Goal: Information Seeking & Learning: Learn about a topic

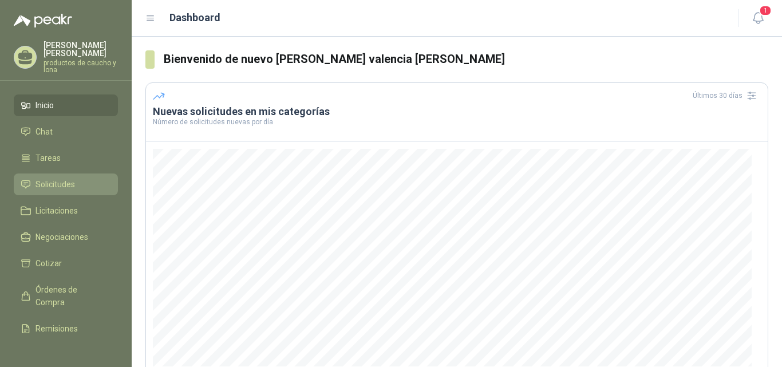
click at [54, 182] on span "Solicitudes" at bounding box center [54, 184] width 39 height 13
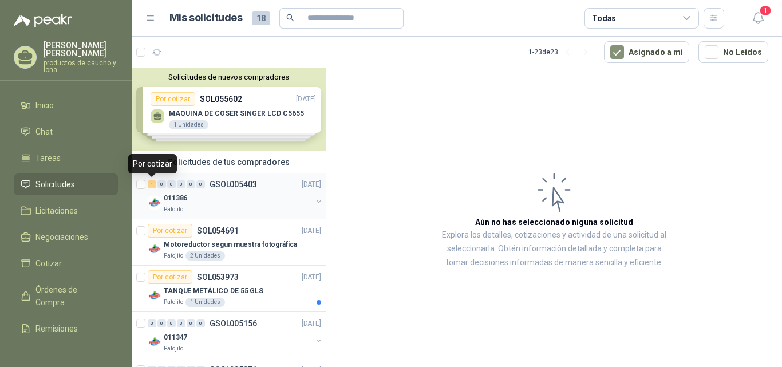
click at [151, 185] on div "1" at bounding box center [152, 184] width 9 height 8
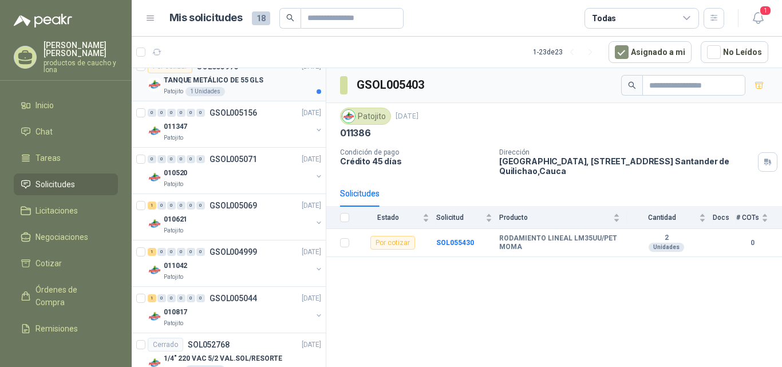
scroll to position [229, 0]
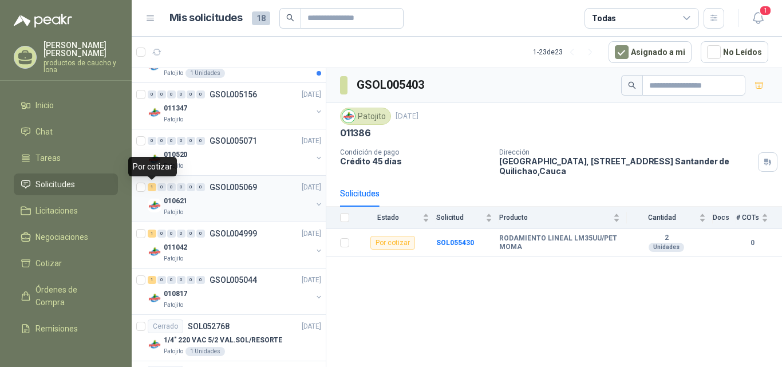
click at [154, 189] on div "1" at bounding box center [152, 187] width 9 height 8
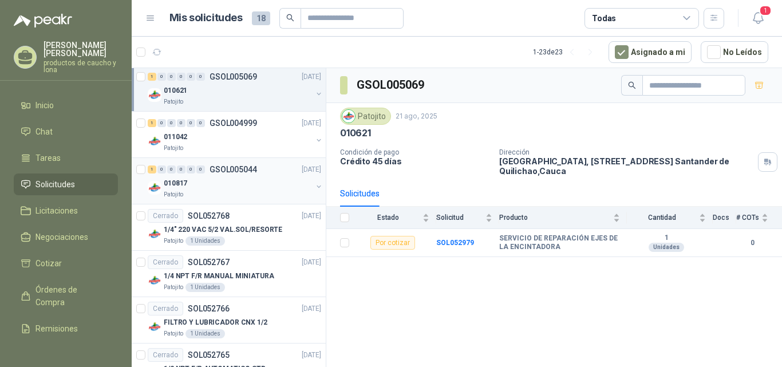
scroll to position [343, 0]
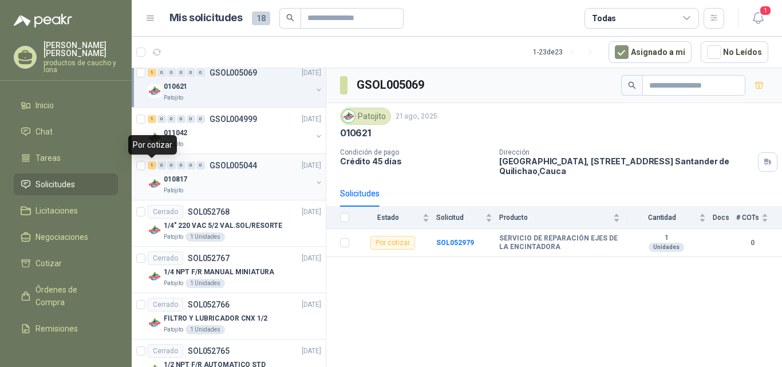
click at [150, 164] on div "1" at bounding box center [152, 165] width 9 height 8
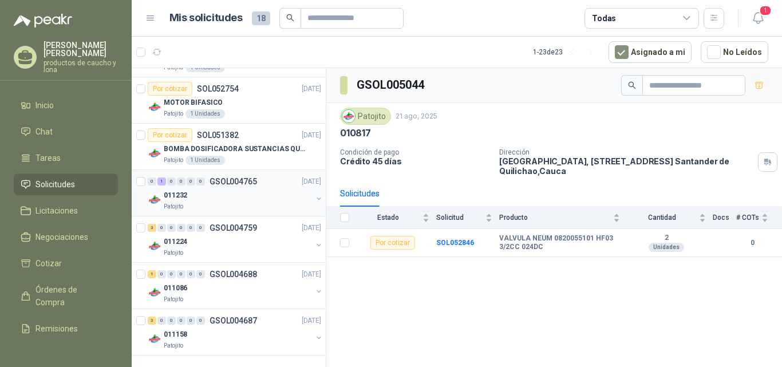
scroll to position [884, 0]
click at [148, 227] on div "3" at bounding box center [152, 227] width 9 height 8
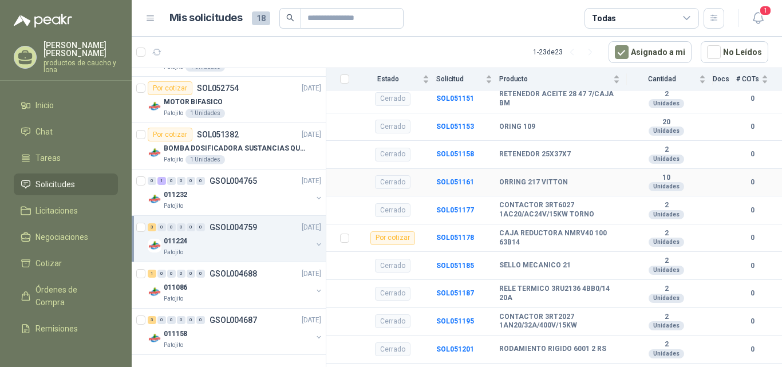
scroll to position [248, 0]
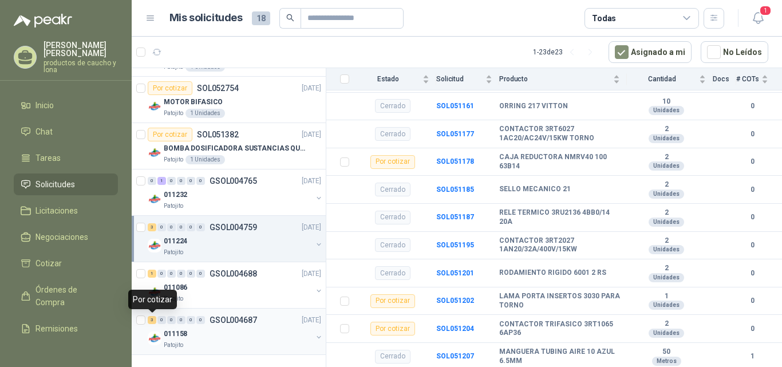
click at [152, 319] on div "3" at bounding box center [152, 320] width 9 height 8
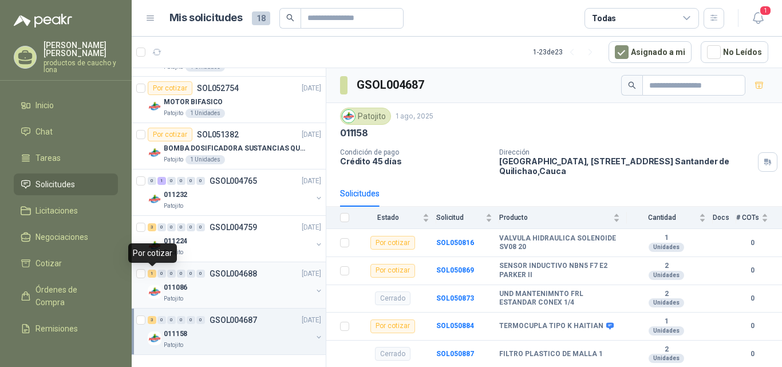
click at [153, 272] on div "1" at bounding box center [152, 274] width 9 height 8
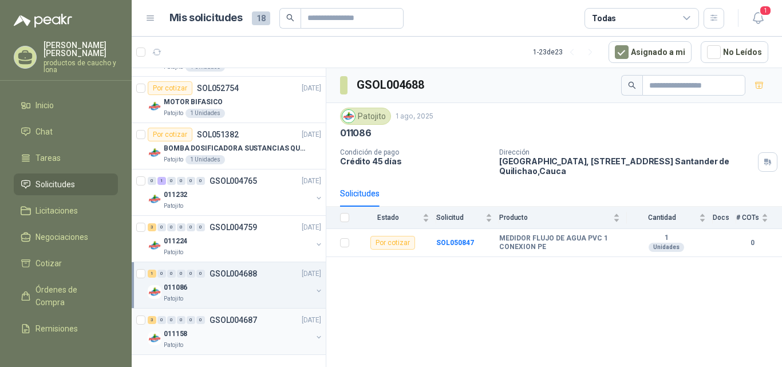
click at [150, 322] on div "3" at bounding box center [152, 320] width 9 height 8
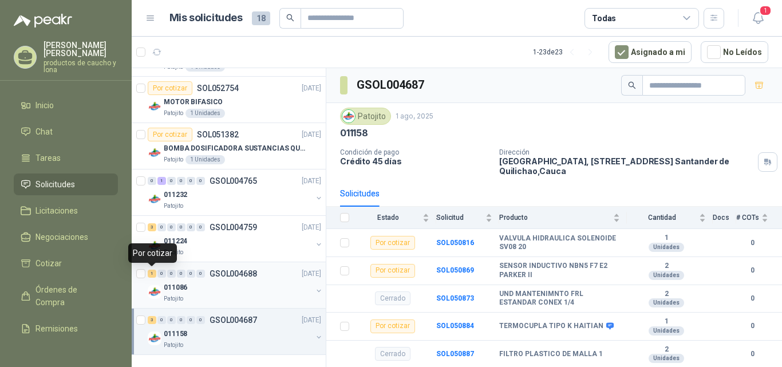
click at [154, 274] on div "1" at bounding box center [152, 274] width 9 height 8
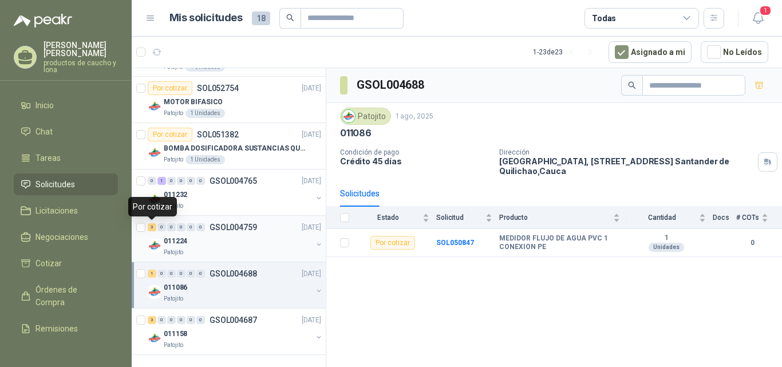
click at [148, 224] on div "3" at bounding box center [152, 227] width 9 height 8
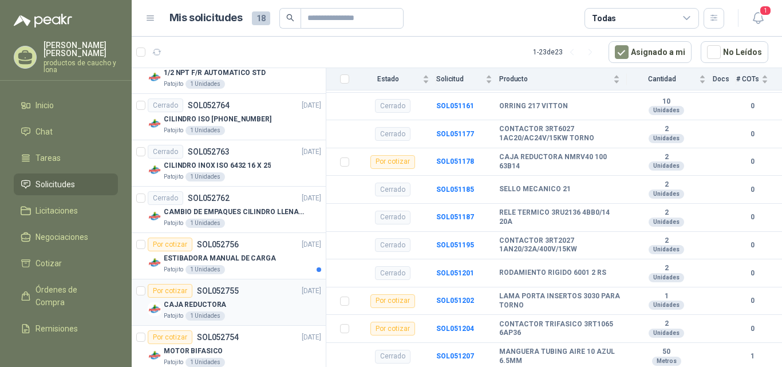
scroll to position [655, 0]
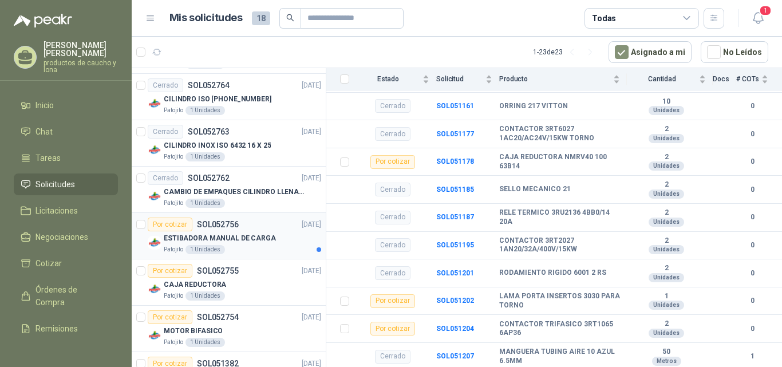
click at [316, 250] on div at bounding box center [318, 249] width 5 height 5
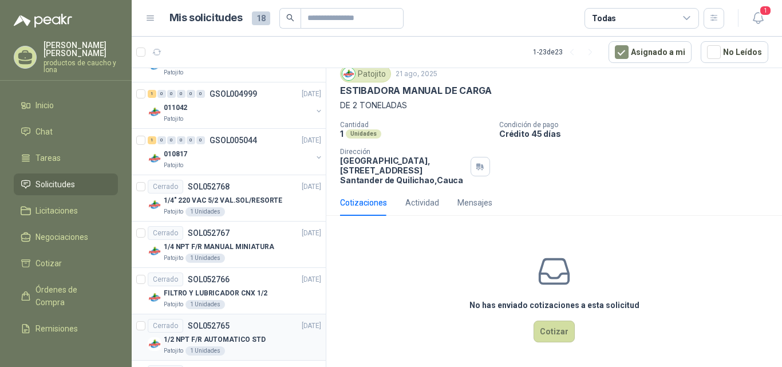
scroll to position [312, 0]
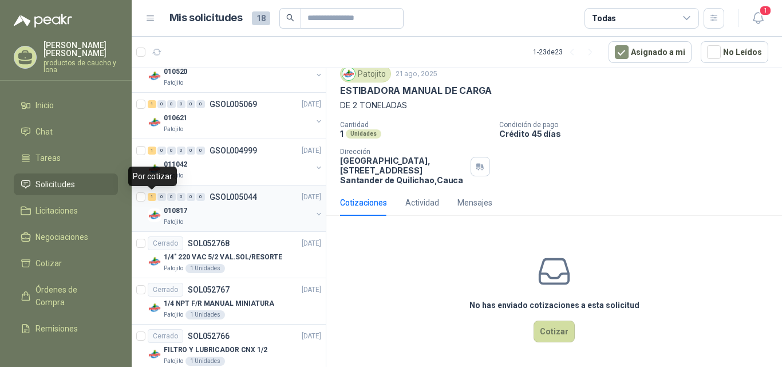
click at [151, 194] on div "1" at bounding box center [152, 197] width 9 height 8
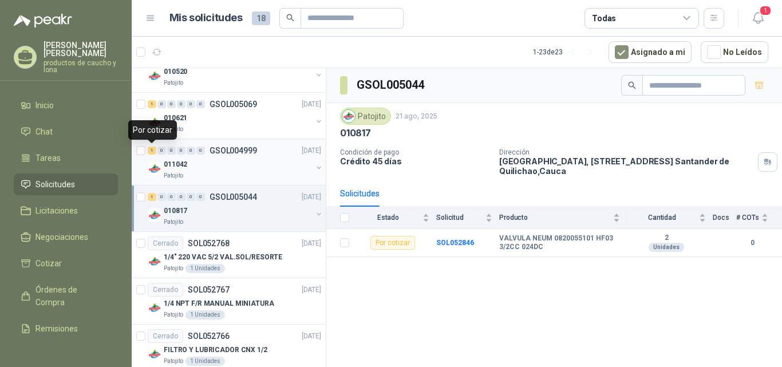
click at [154, 150] on div "1" at bounding box center [152, 150] width 9 height 8
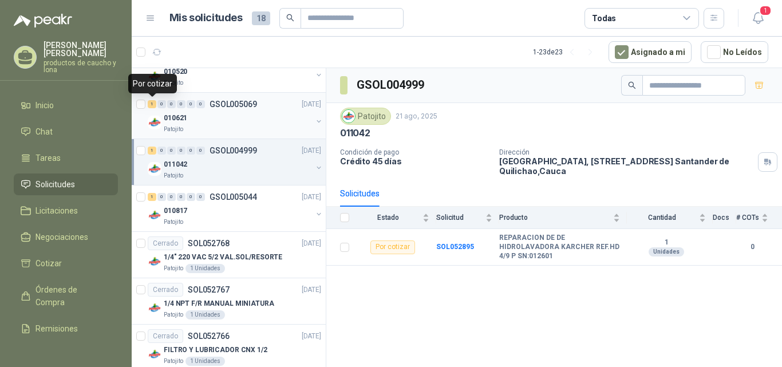
click at [151, 104] on div "1" at bounding box center [152, 104] width 9 height 8
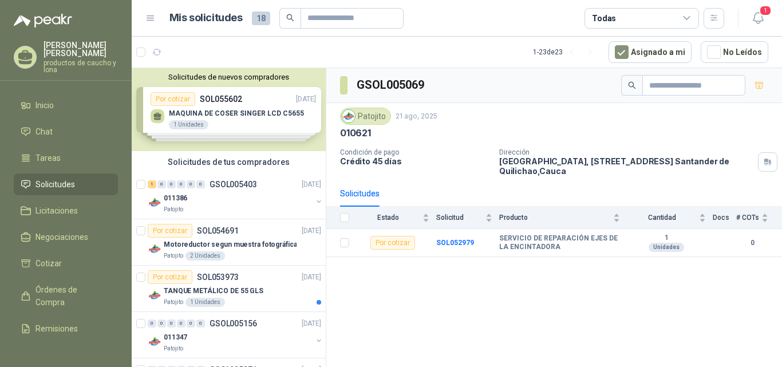
click at [226, 115] on div "Solicitudes de nuevos compradores Por cotizar SOL055602 [DATE] MAQUINA [PERSON_…" at bounding box center [229, 109] width 194 height 83
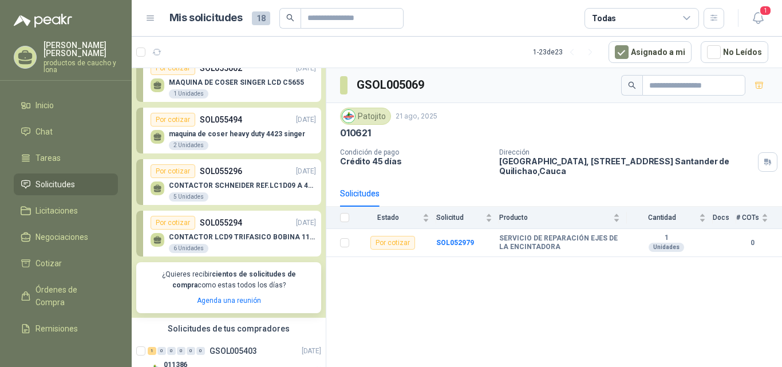
scroll to position [57, 0]
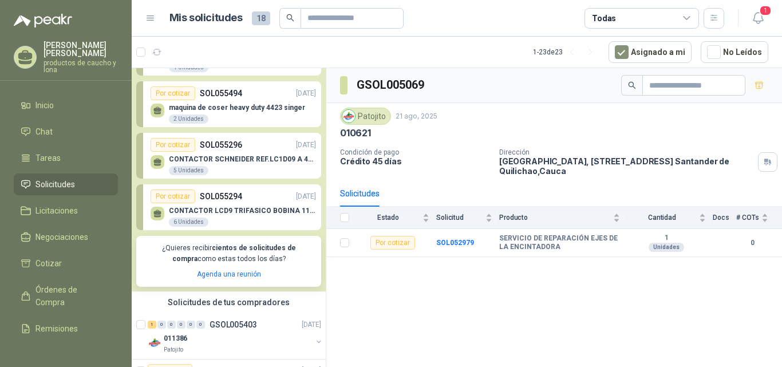
click at [235, 155] on div "CONTACTOR [PERSON_NAME] REF.LC1D09 A 440V [DATE] Unidades" at bounding box center [233, 164] width 165 height 24
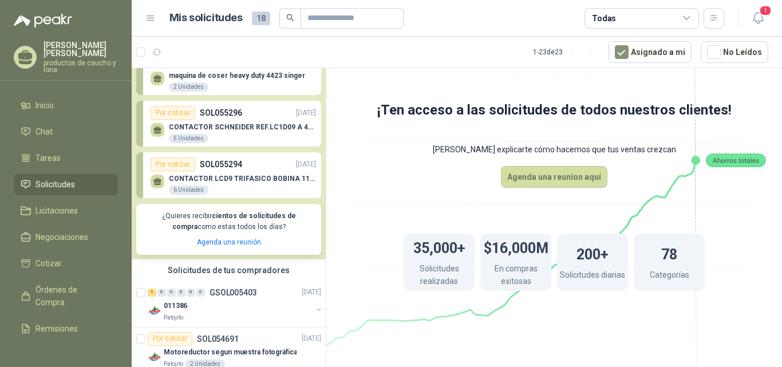
scroll to position [114, 0]
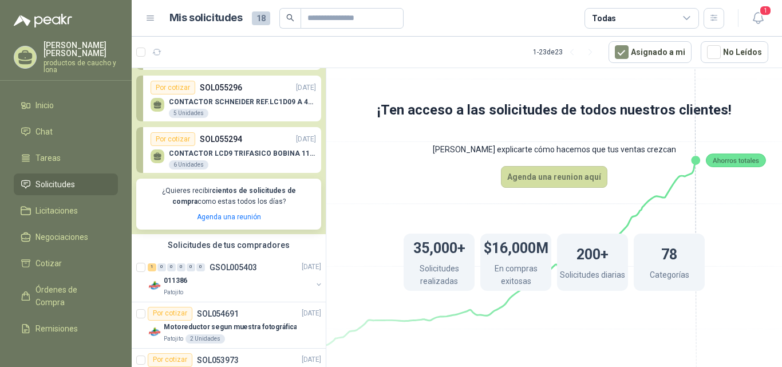
click at [238, 164] on div "CONTACTOR LCD9 TRIFASICO BOBINA 110V VAC 6 Unidades" at bounding box center [242, 159] width 147 height 21
click at [42, 122] on link "Chat" at bounding box center [66, 132] width 104 height 22
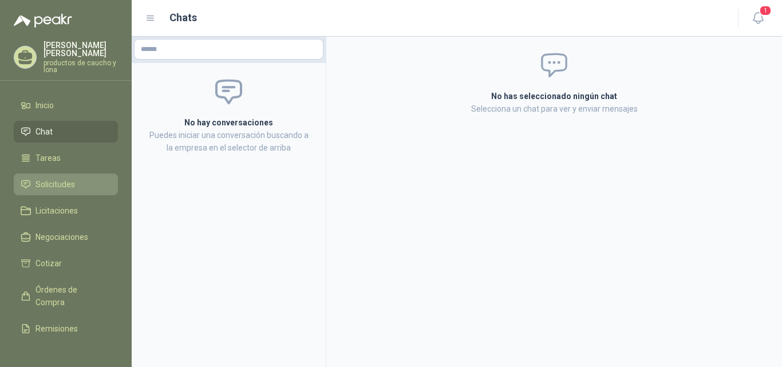
click at [50, 178] on span "Solicitudes" at bounding box center [54, 184] width 39 height 13
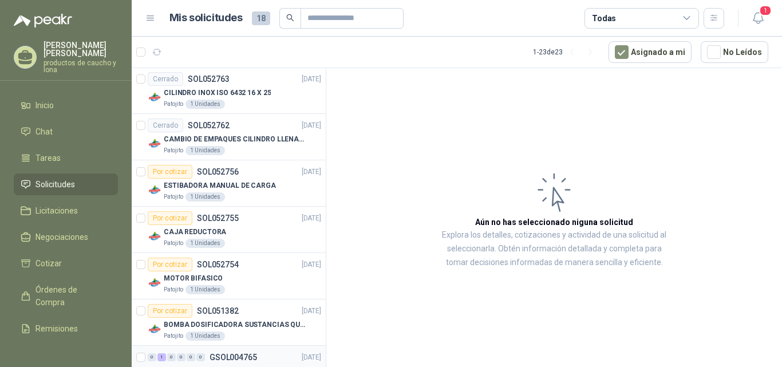
scroll to position [884, 0]
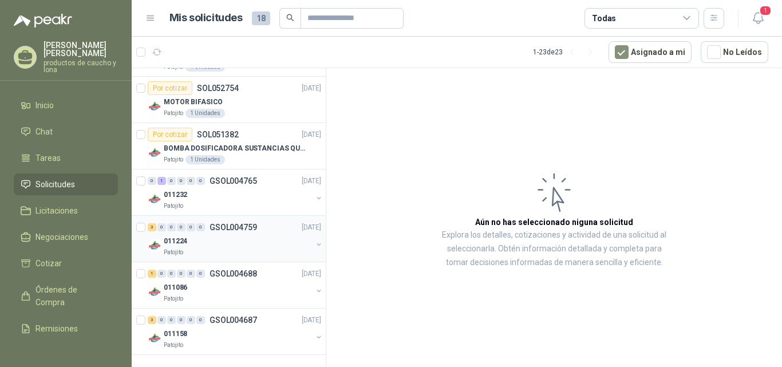
click at [151, 226] on div "3" at bounding box center [152, 227] width 9 height 8
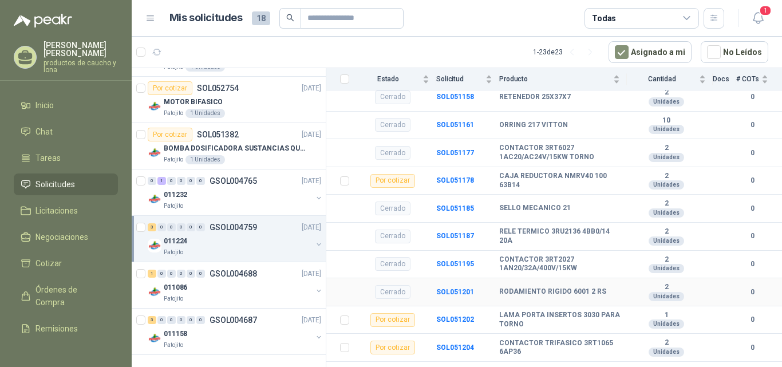
scroll to position [248, 0]
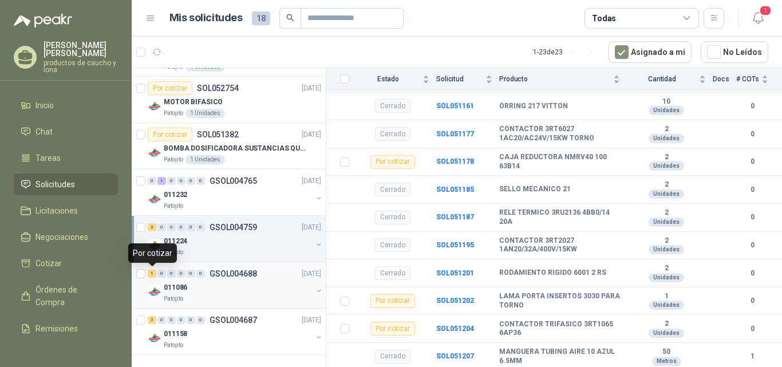
click at [150, 275] on div "1" at bounding box center [152, 274] width 9 height 8
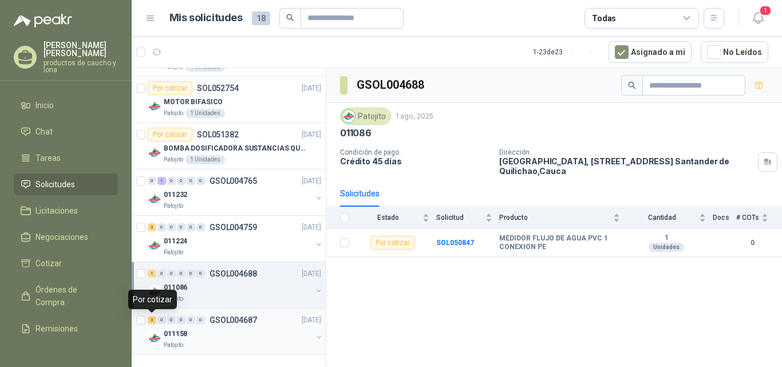
click at [153, 320] on div "3" at bounding box center [152, 320] width 9 height 8
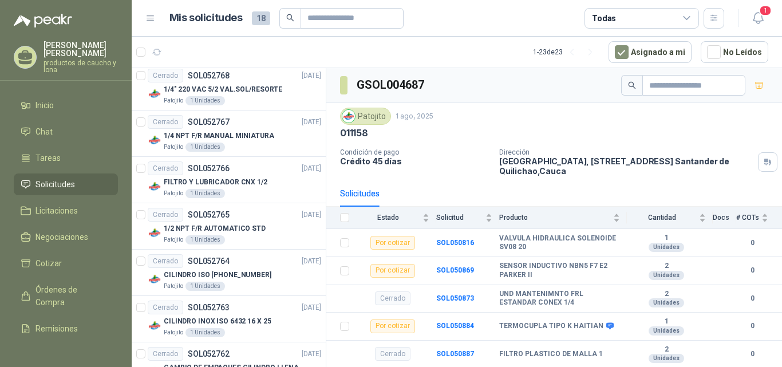
scroll to position [484, 0]
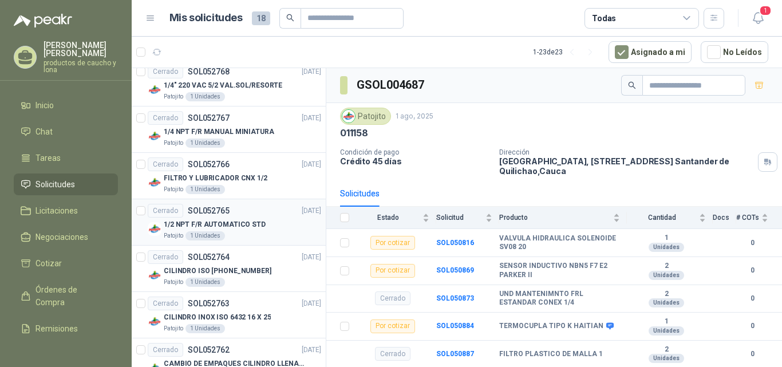
click at [196, 221] on p "1/2 NPT F/R AUTOMATICO STD" at bounding box center [215, 224] width 102 height 11
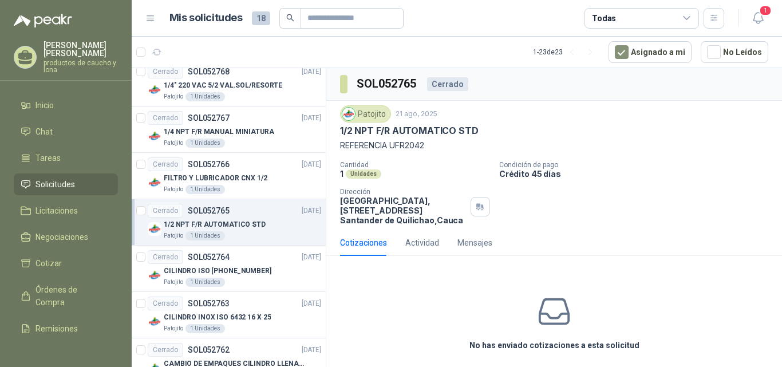
scroll to position [541, 0]
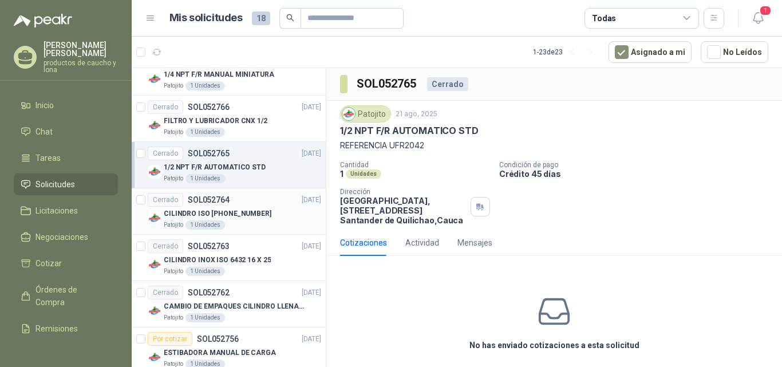
click at [232, 210] on p "CILINDRO ISO [PHONE_NUMBER]" at bounding box center [218, 213] width 108 height 11
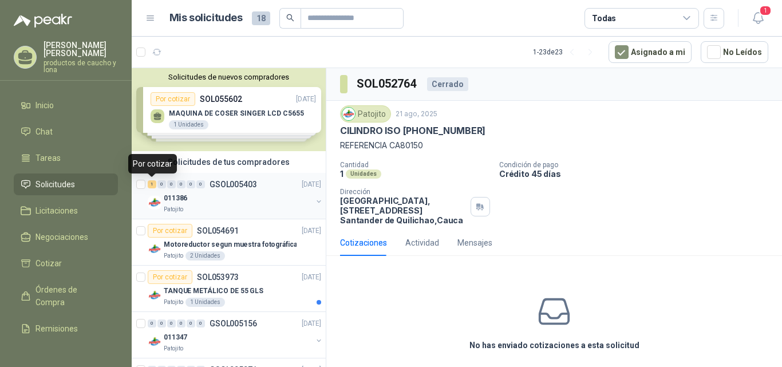
click at [150, 185] on div "1" at bounding box center [152, 184] width 9 height 8
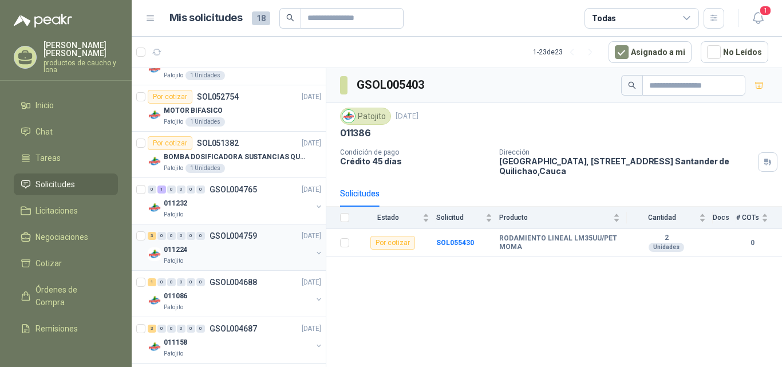
scroll to position [884, 0]
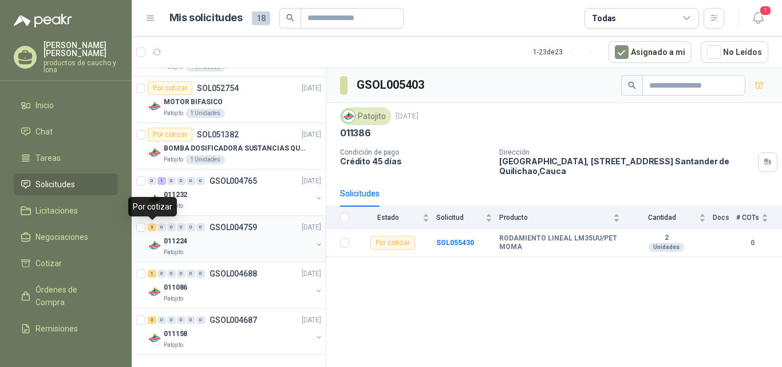
click at [154, 227] on div "3" at bounding box center [152, 227] width 9 height 8
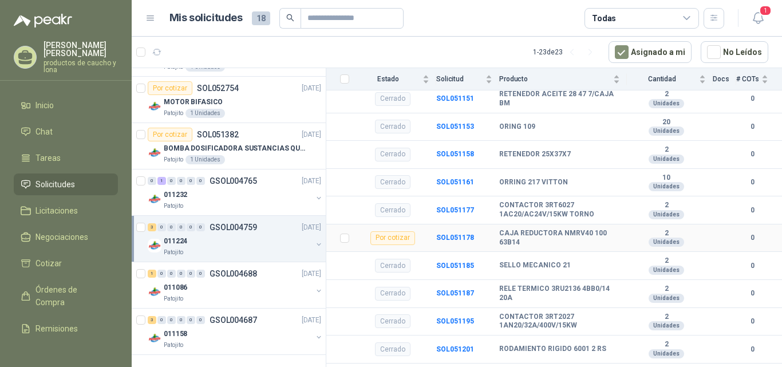
scroll to position [248, 0]
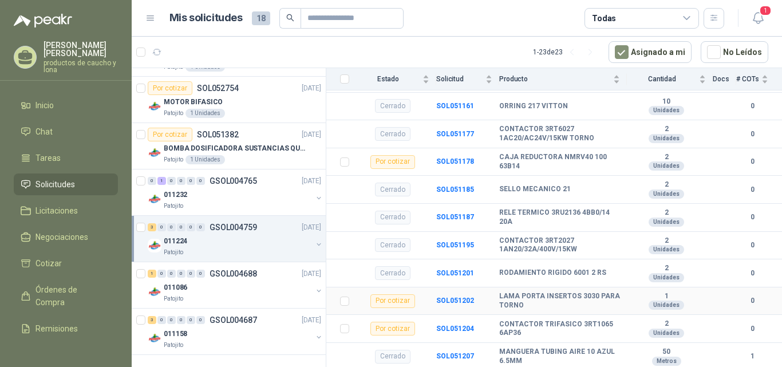
click at [532, 302] on b "LAMA PORTA INSERTOS 3030 PARA TORNO" at bounding box center [559, 301] width 121 height 18
click at [454, 296] on b "SOL051202" at bounding box center [455, 300] width 38 height 8
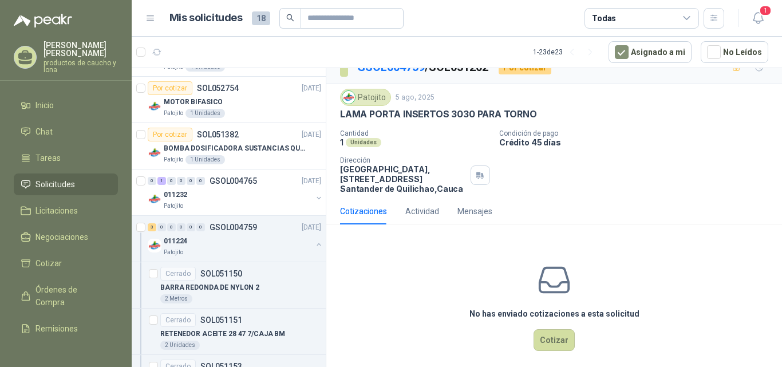
scroll to position [26, 0]
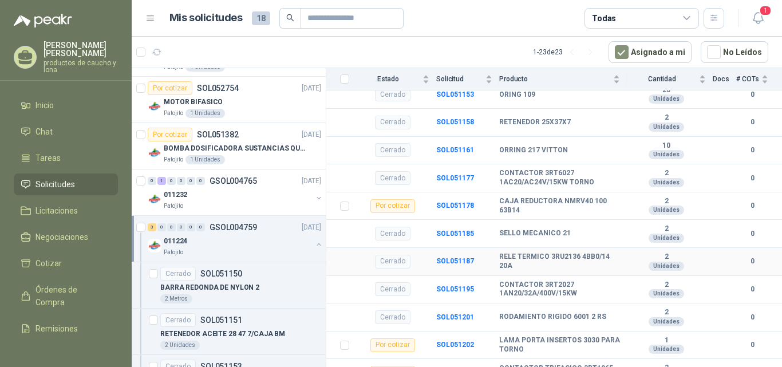
scroll to position [248, 0]
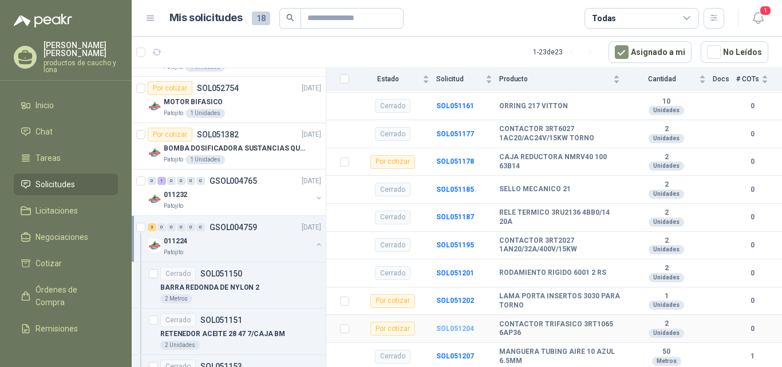
click at [441, 326] on b "SOL051204" at bounding box center [455, 328] width 38 height 8
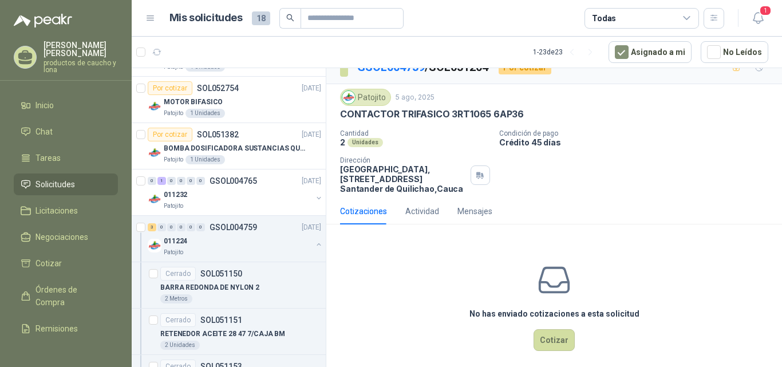
scroll to position [26, 0]
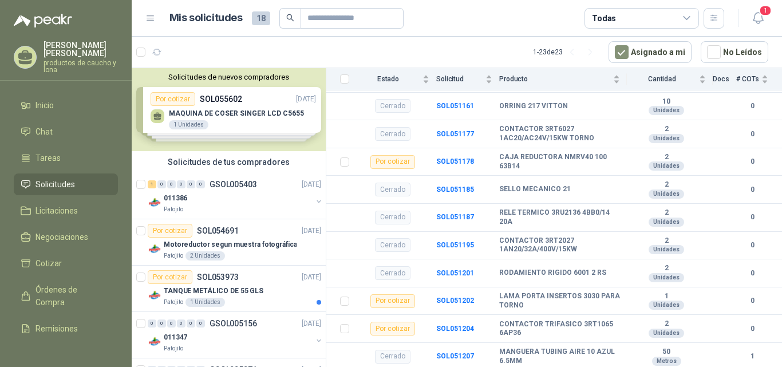
click at [181, 100] on div "Solicitudes de nuevos compradores Por cotizar SOL055602 [DATE] MAQUINA [PERSON_…" at bounding box center [229, 109] width 194 height 83
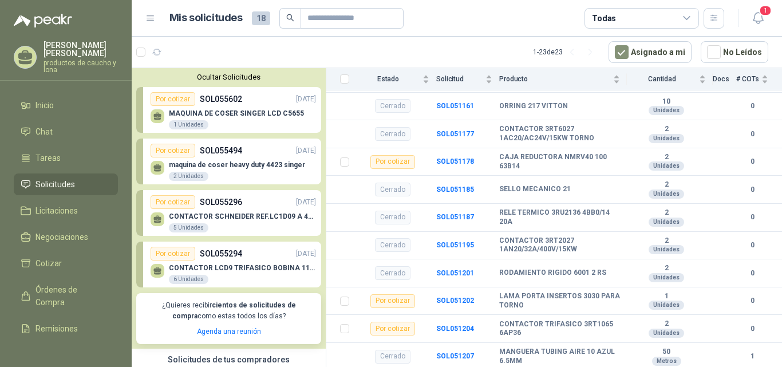
click at [176, 155] on div "Por cotizar" at bounding box center [173, 151] width 45 height 14
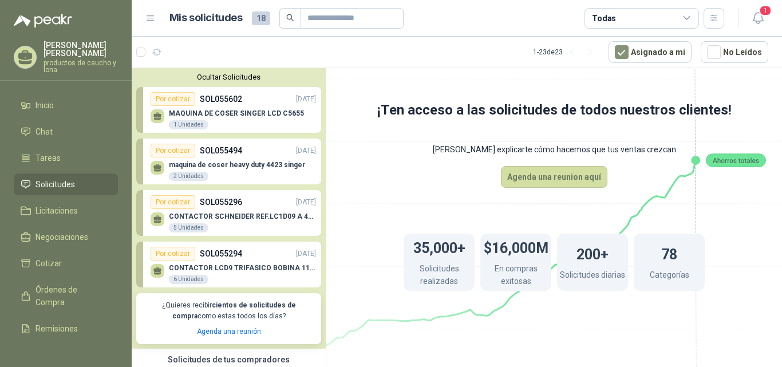
click at [245, 221] on div "CONTACTOR [PERSON_NAME] REF.LC1D09 A 440V [DATE] Unidades" at bounding box center [242, 222] width 147 height 21
click at [233, 265] on p "CONTACTOR LCD9 TRIFASICO BOBINA 110V VAC" at bounding box center [242, 268] width 147 height 8
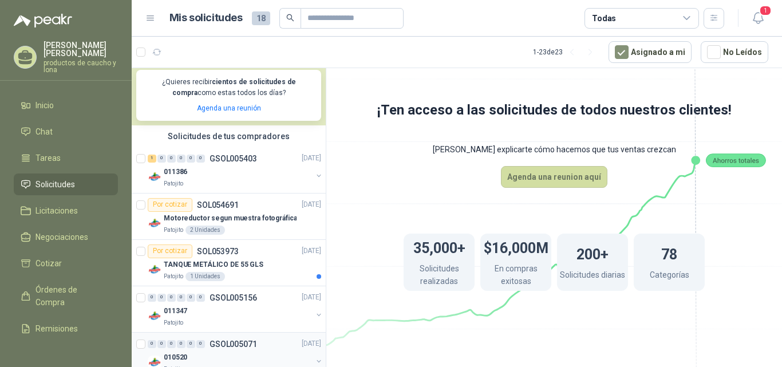
scroll to position [229, 0]
